Goal: Task Accomplishment & Management: Manage account settings

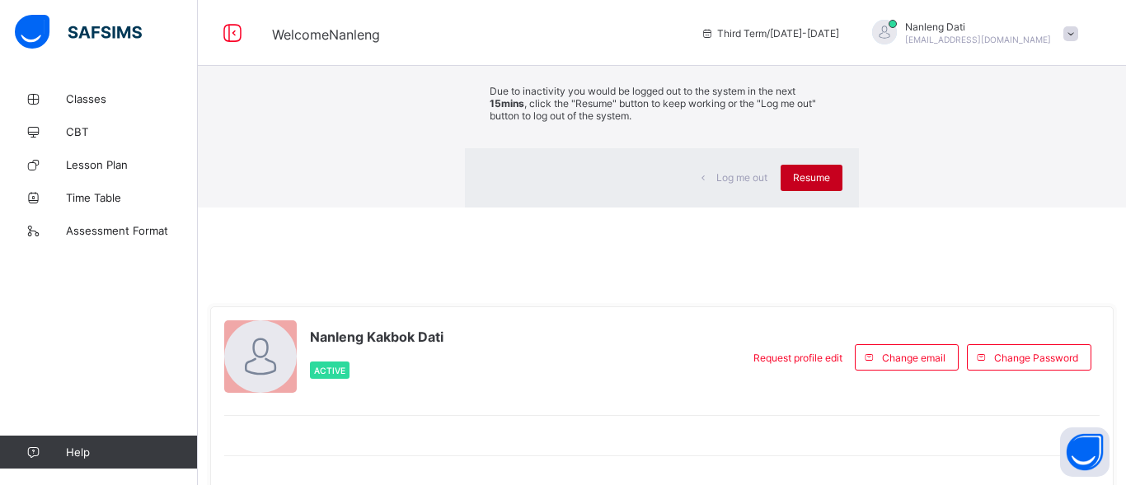
click at [793, 184] on span "Resume" at bounding box center [811, 177] width 37 height 12
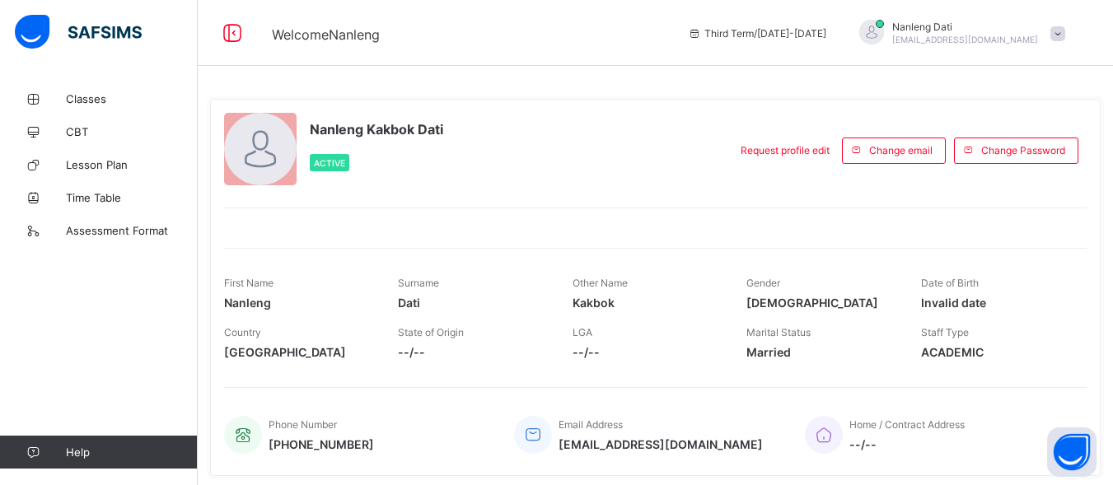
click at [663, 40] on span "Welcome Nanleng" at bounding box center [467, 32] width 391 height 21
click at [705, 40] on span "Welcome Nanleng" at bounding box center [488, 32] width 433 height 21
click at [663, 40] on span "Welcome Nanleng" at bounding box center [467, 32] width 391 height 21
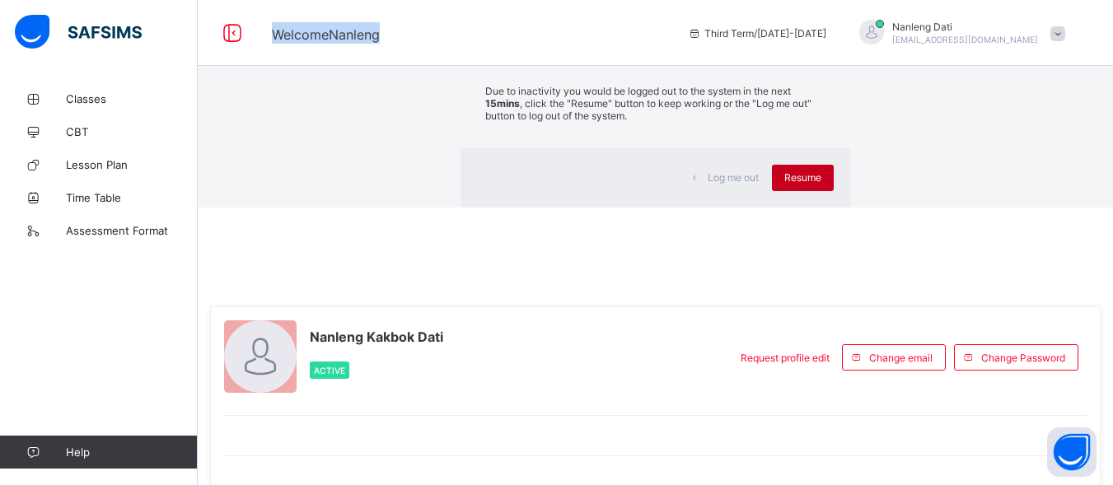
click at [784, 184] on span "Resume" at bounding box center [802, 177] width 37 height 12
